Goal: Navigation & Orientation: Find specific page/section

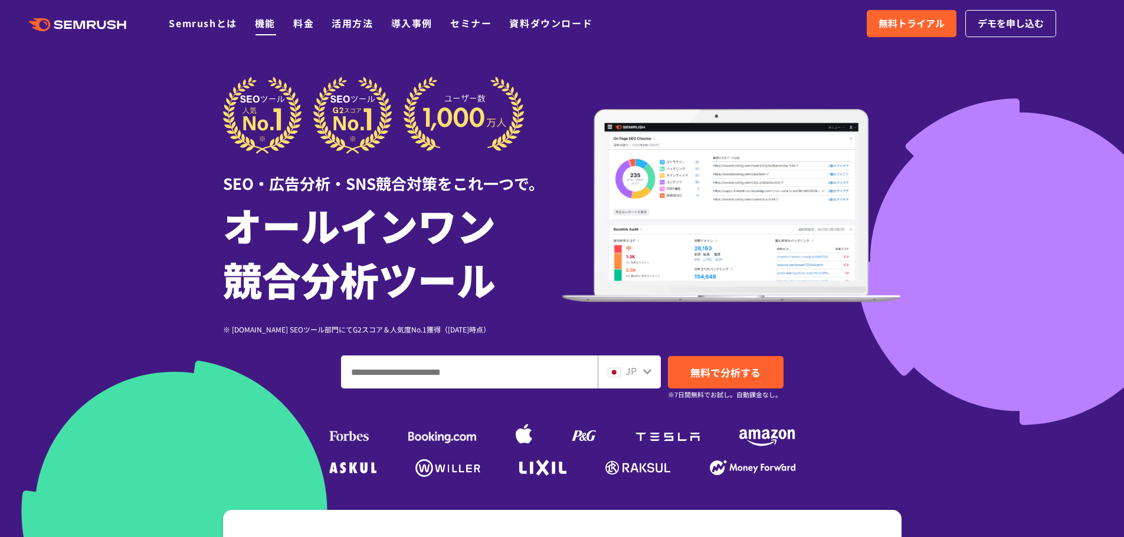
click at [264, 21] on link "機能" at bounding box center [265, 23] width 21 height 14
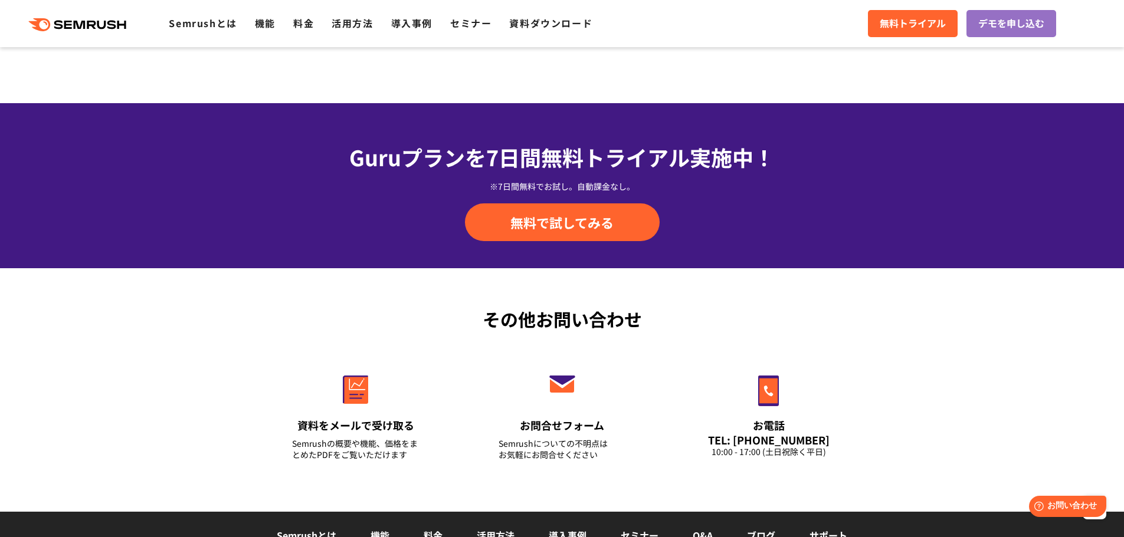
scroll to position [3892, 0]
